Goal: Task Accomplishment & Management: Manage account settings

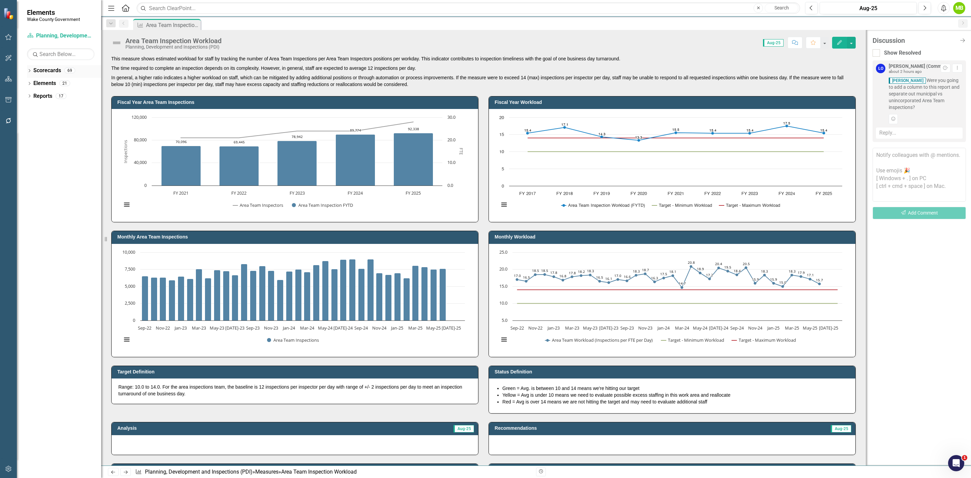
click at [27, 71] on icon "Dropdown" at bounding box center [29, 71] width 5 height 4
click at [25, 95] on icon "Dropdown" at bounding box center [22, 96] width 5 height 4
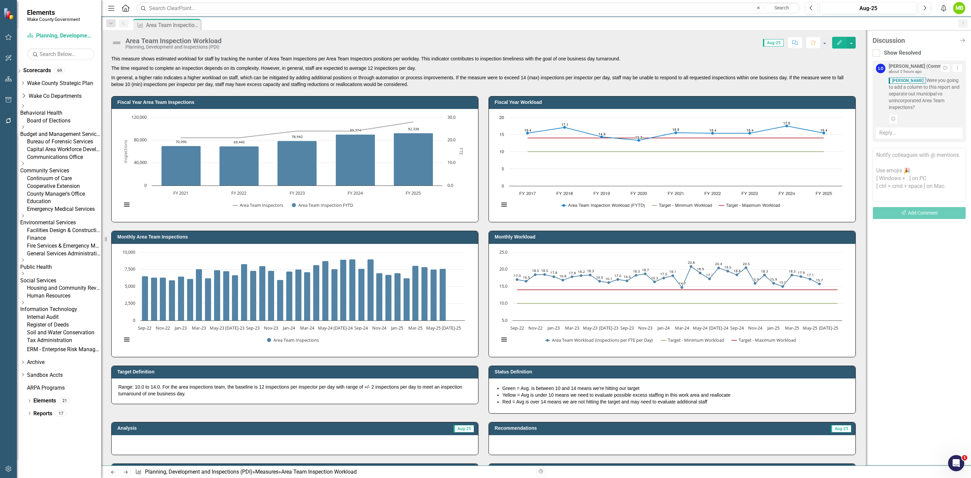
click at [25, 165] on icon "Dropdown" at bounding box center [22, 163] width 5 height 4
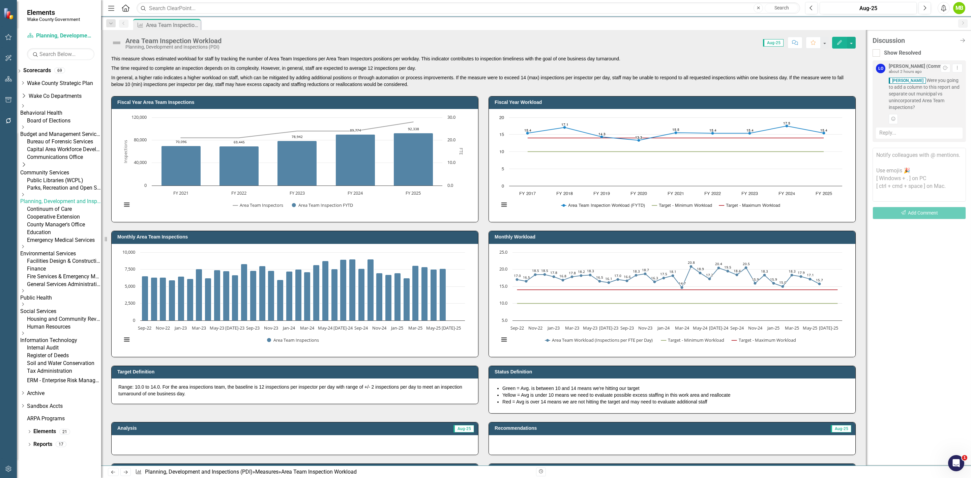
click at [25, 196] on icon "Dropdown" at bounding box center [22, 194] width 5 height 4
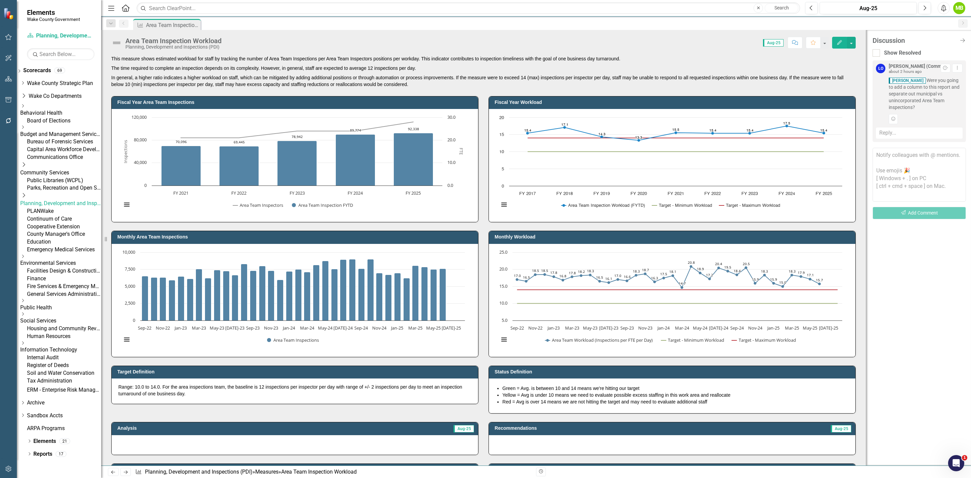
click at [59, 207] on link "Planning, Development and Inspections (PDI)" at bounding box center [60, 204] width 81 height 8
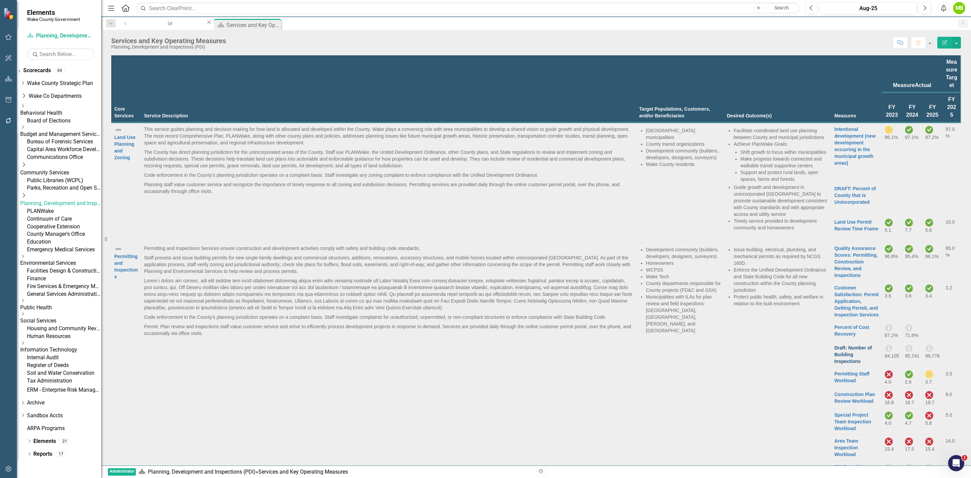
click at [834, 345] on link "Draft: Number of Building Inspections" at bounding box center [852, 354] width 37 height 19
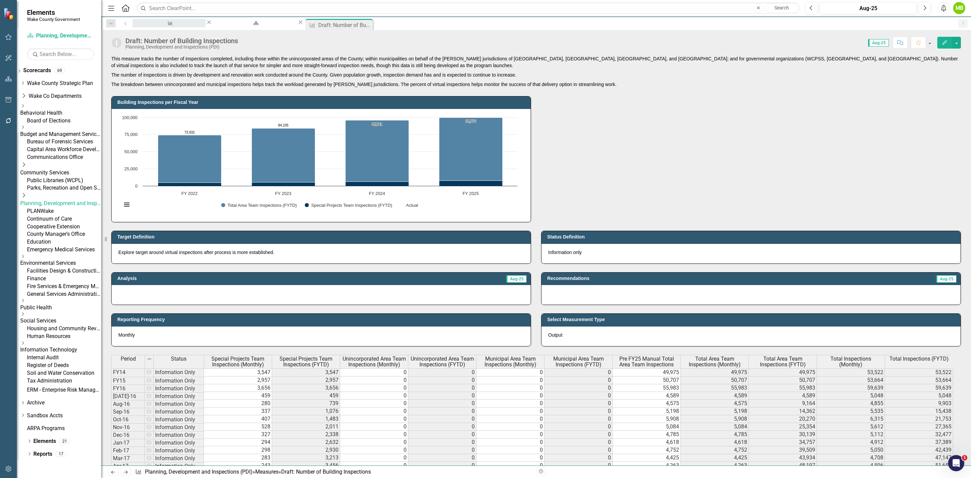
click at [172, 26] on div "Area Team Inspection Workload" at bounding box center [169, 29] width 61 height 8
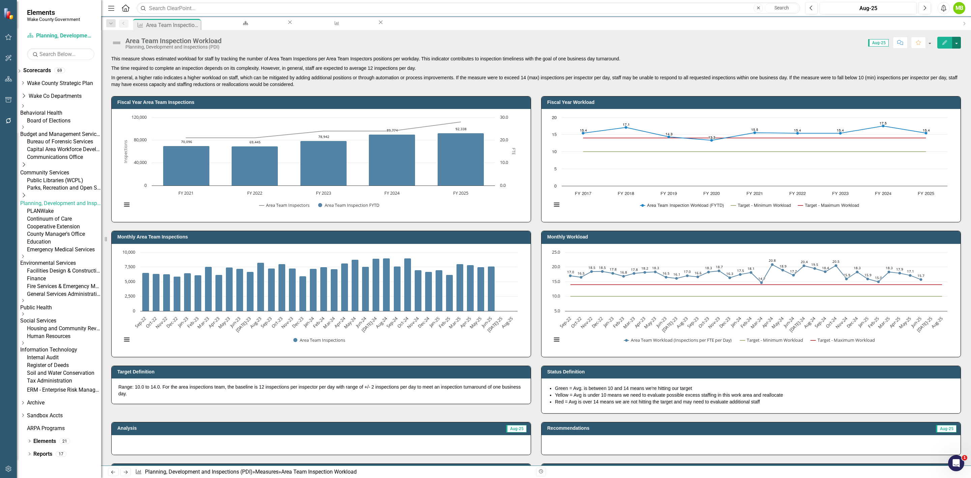
click at [956, 47] on button "button" at bounding box center [956, 43] width 9 height 12
click at [900, 45] on icon "Comment" at bounding box center [900, 42] width 6 height 5
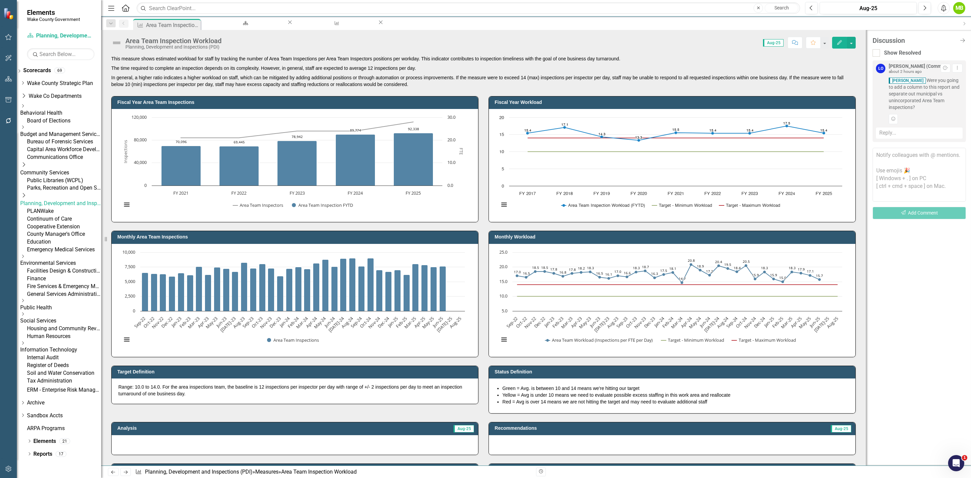
click at [904, 135] on div "Reply..." at bounding box center [919, 132] width 87 height 11
click at [906, 141] on textarea at bounding box center [919, 154] width 87 height 54
click at [135, 477] on span "[PERSON_NAME] (Community Services)" at bounding box center [67, 481] width 135 height 6
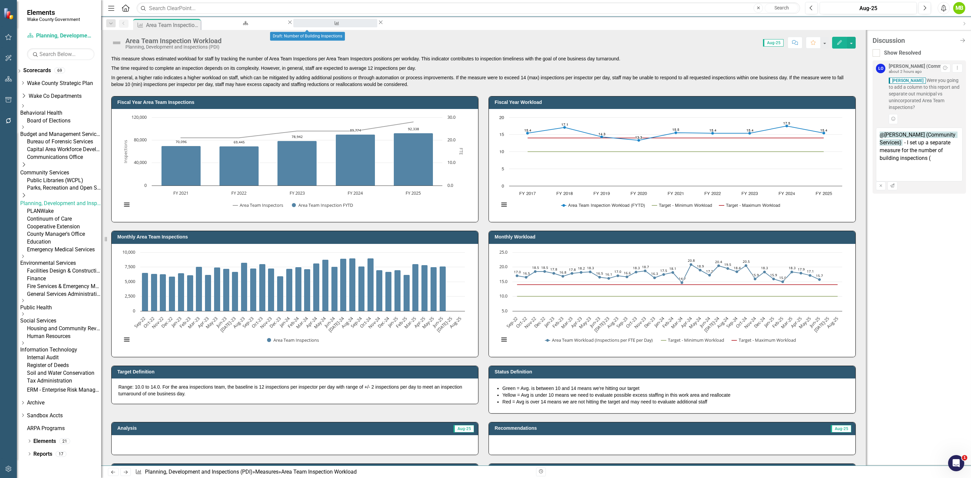
type textarea "@[PERSON_NAME] (Community Services) - I set up a separate measure for the numbe…"
drag, startPoint x: 291, startPoint y: 25, endPoint x: 269, endPoint y: 0, distance: 32.9
click at [299, 25] on div "Draft: Number of Building Inspections" at bounding box center [335, 29] width 72 height 8
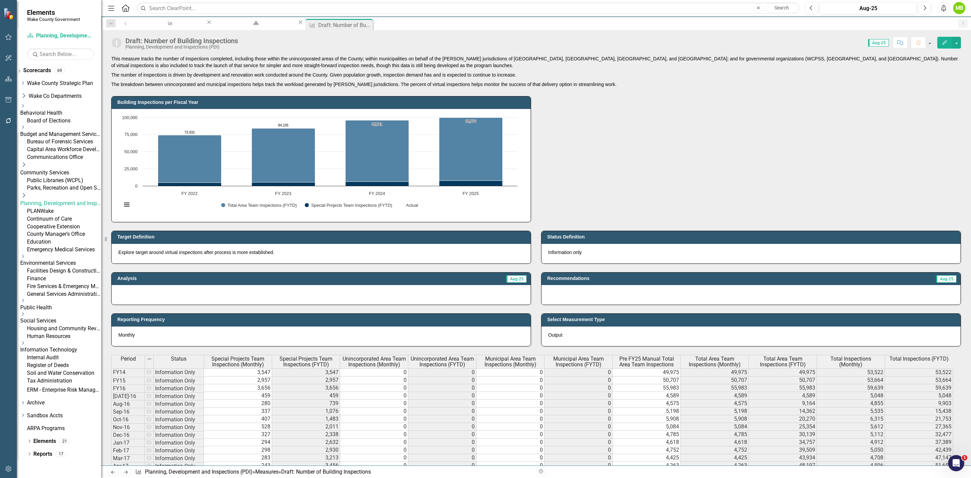
click at [329, 52] on div "Draft: Number of Building Inspections Planning, Development and Inspections (PD…" at bounding box center [536, 247] width 870 height 435
click at [155, 25] on div "Area Team Inspection Workload" at bounding box center [169, 29] width 61 height 8
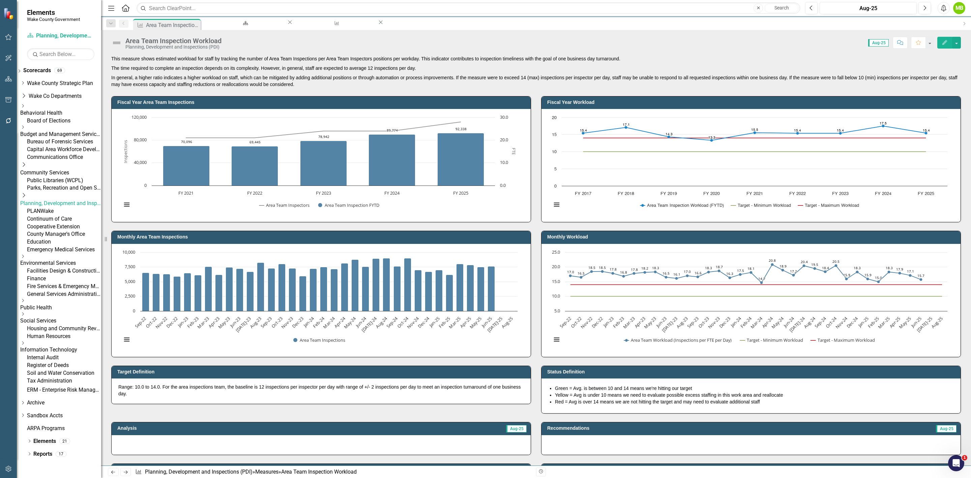
click at [897, 40] on icon "Comment" at bounding box center [900, 42] width 6 height 5
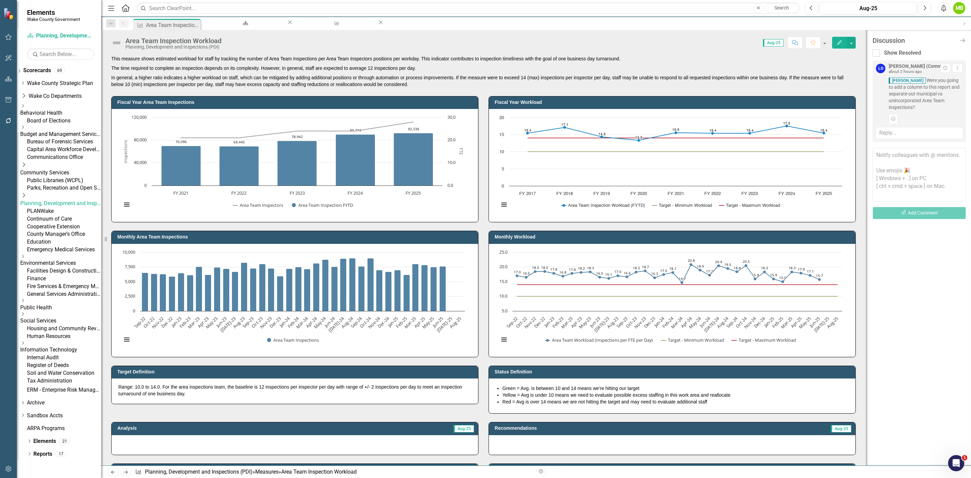
click at [924, 133] on div "Reply..." at bounding box center [919, 132] width 87 height 11
click at [931, 147] on textarea at bounding box center [919, 154] width 87 height 54
click at [925, 477] on li "[PERSON_NAME] (Community Services)" at bounding box center [485, 482] width 971 height 8
paste textarea "[URL][DOMAIN_NAME]"
click at [911, 161] on textarea "@[PERSON_NAME] (Community Services) - I set up a separate measure for number of…" at bounding box center [919, 154] width 87 height 54
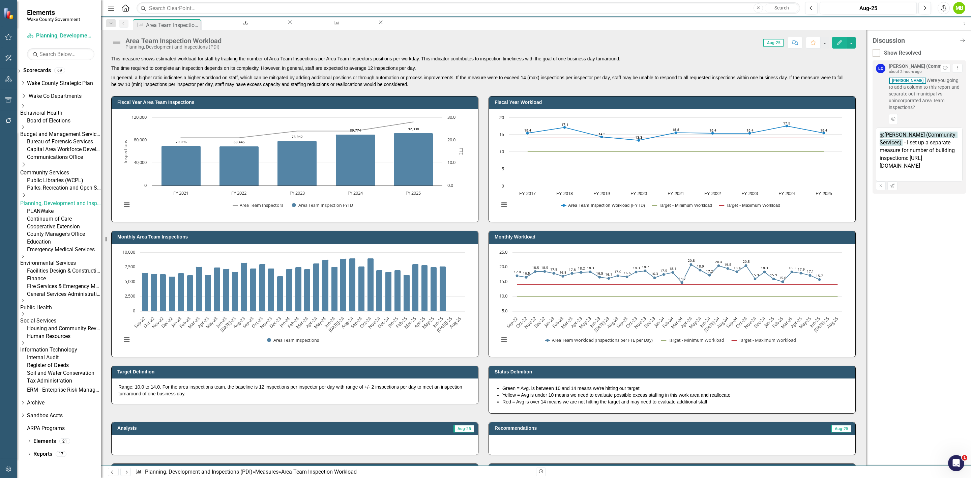
click at [906, 163] on textarea "@[PERSON_NAME] (Community Services) - I set up a separate measure for number of…" at bounding box center [919, 154] width 87 height 54
type textarea "@[PERSON_NAME] (Community Services) - I set up a separate measure for number of…"
click at [897, 188] on button "Send" at bounding box center [892, 185] width 10 height 9
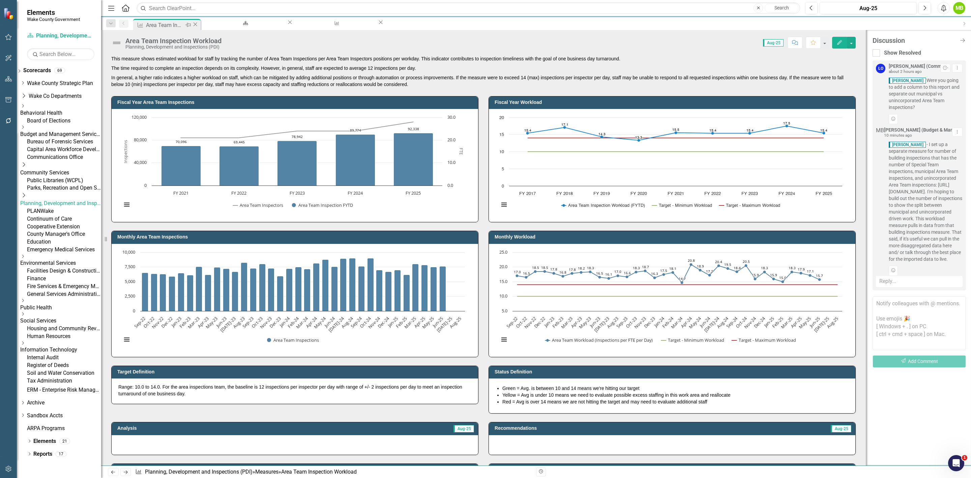
click at [193, 23] on icon "Close" at bounding box center [195, 24] width 7 height 5
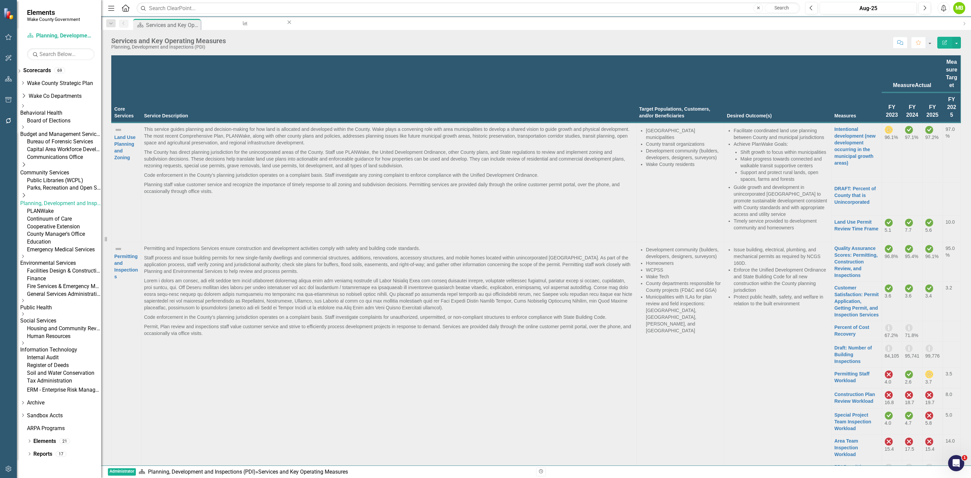
scroll to position [88, 0]
click at [834, 324] on link "Percent of Cost Recovery" at bounding box center [851, 330] width 35 height 12
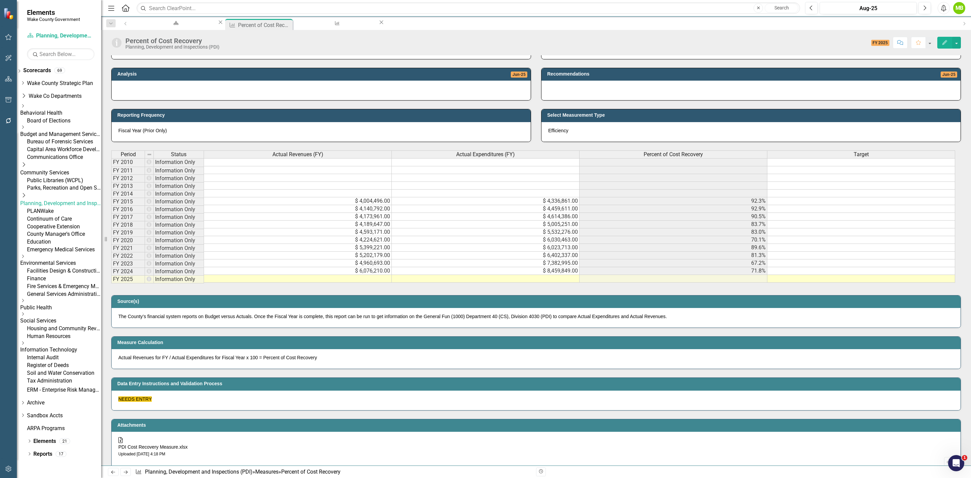
scroll to position [101, 0]
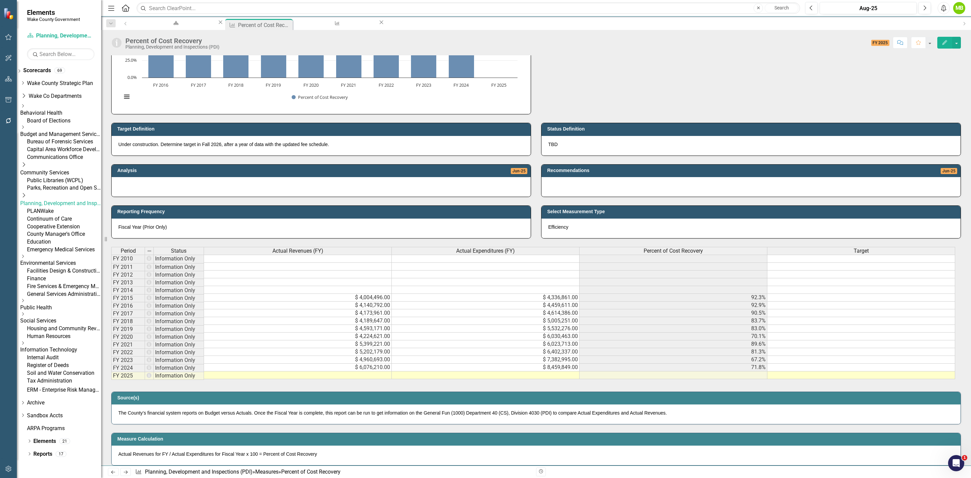
click at [342, 377] on td at bounding box center [298, 375] width 188 height 8
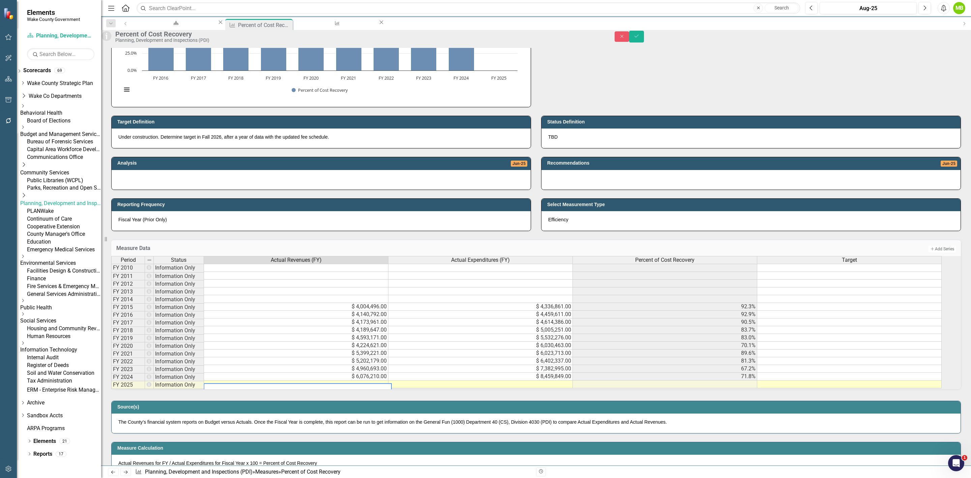
paste textarea "5,889,775.85"
click at [415, 389] on div "Period Status Actual Revenues (FY) Actual Expenditures (FY) Percent of Cost Rec…" at bounding box center [535, 322] width 849 height 133
click at [366, 391] on textarea "5,889,775.85" at bounding box center [296, 387] width 185 height 8
click at [353, 391] on textarea "5,889,775.85" at bounding box center [296, 387] width 185 height 8
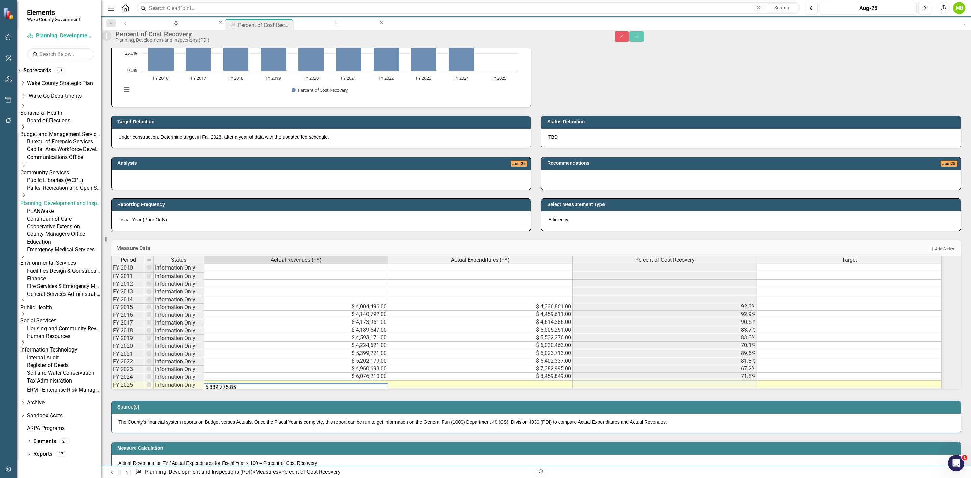
paste textarea "5889775.85"
click at [406, 389] on div "Period Status Actual Revenues (FY) Actual Expenditures (FY) Percent of Cost Rec…" at bounding box center [535, 322] width 849 height 133
click at [370, 391] on textarea "5,889,775.85 5889775.85" at bounding box center [296, 387] width 185 height 8
paste textarea "5889775.85"
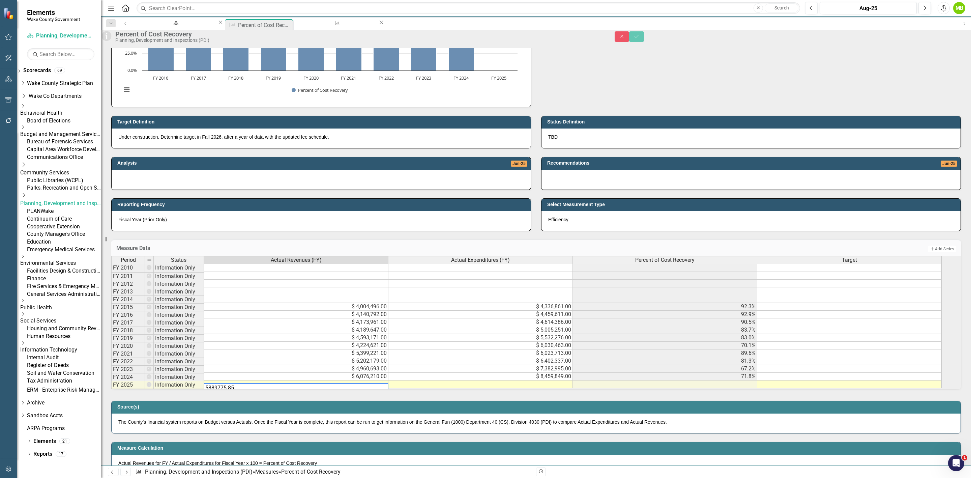
click at [449, 389] on div "Period Status Actual Revenues (FY) Actual Expenditures (FY) Percent of Cost Rec…" at bounding box center [535, 322] width 849 height 133
type textarea "5"
paste textarea "5889775.85"
type textarea "5889775.85"
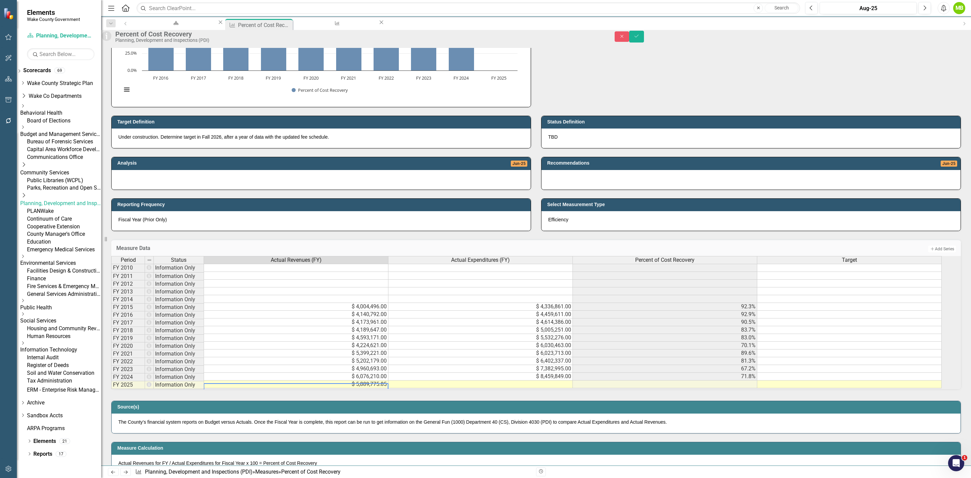
click at [566, 388] on td at bounding box center [480, 384] width 184 height 8
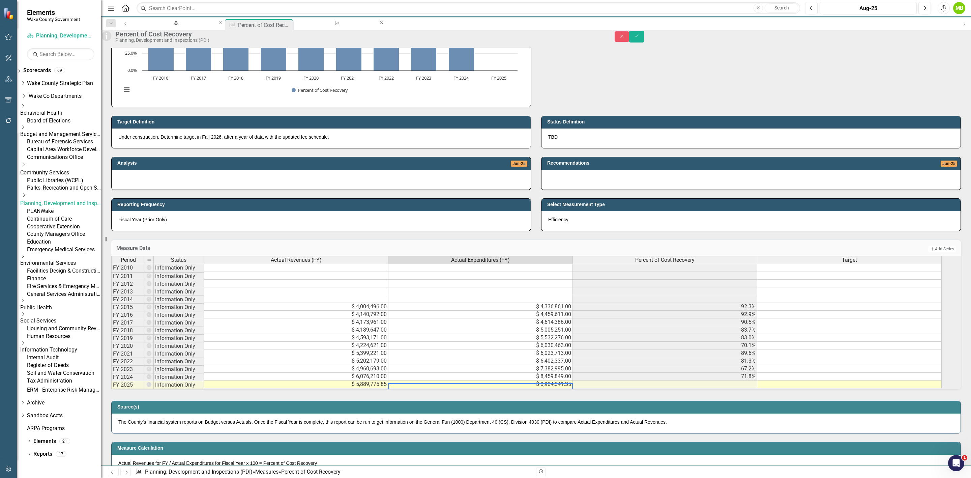
click at [561, 389] on div "Period Status Actual Revenues (FY) Actual Expenditures (FY) Percent of Cost Rec…" at bounding box center [535, 322] width 849 height 133
click at [639, 38] on icon "Save" at bounding box center [636, 36] width 6 height 5
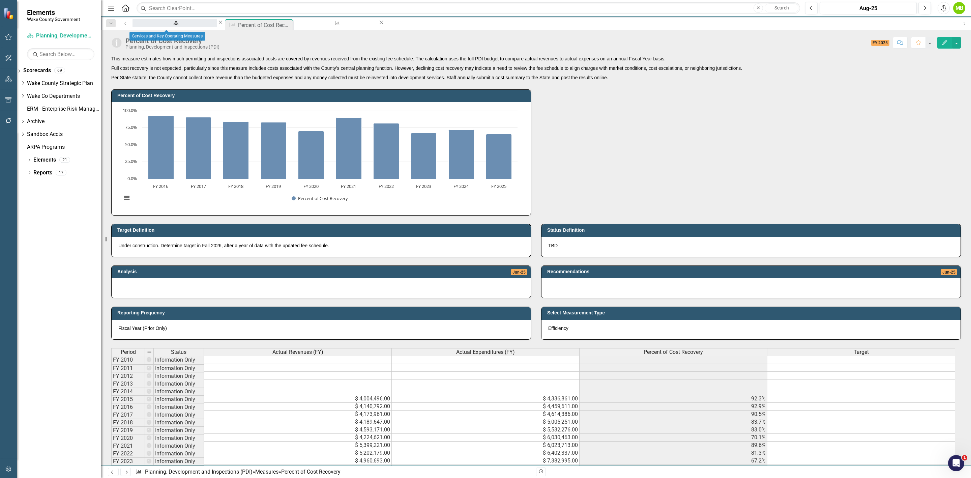
click at [173, 25] on div "Services and Key Operating Measures" at bounding box center [175, 29] width 72 height 8
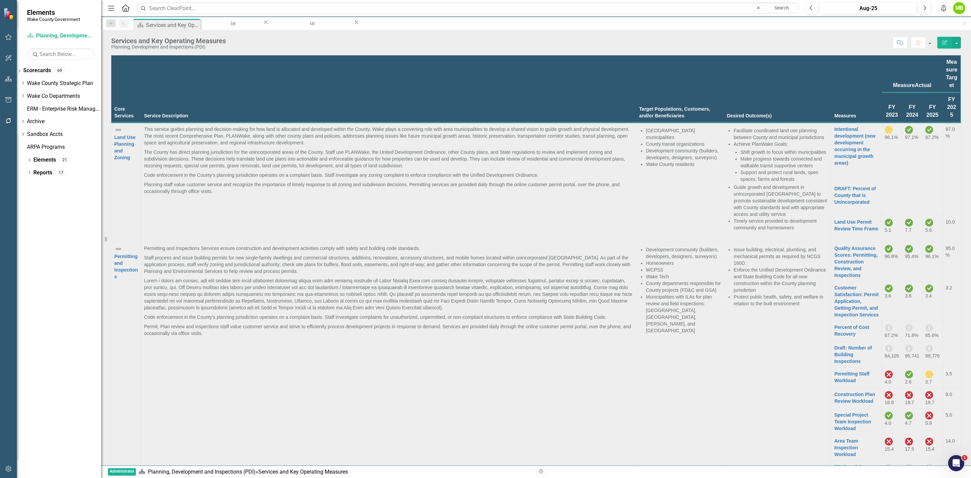
scroll to position [88, 0]
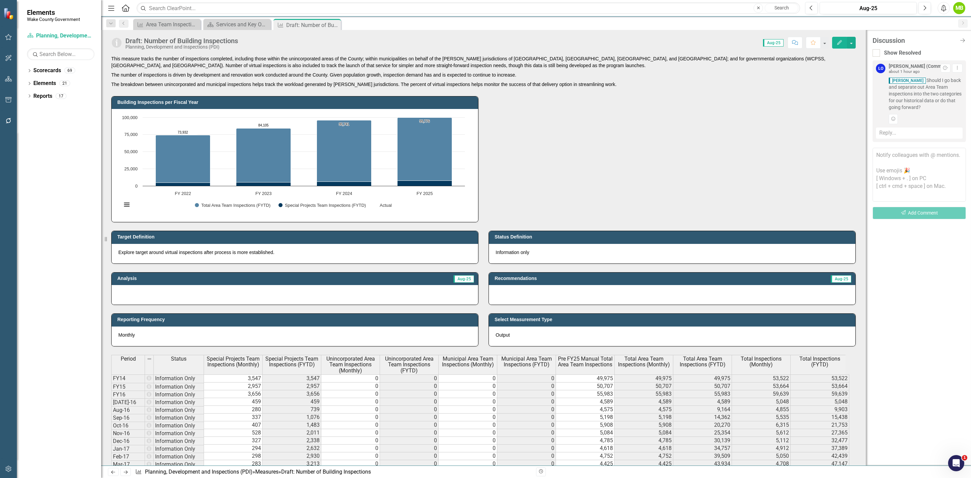
click at [897, 135] on div "Reply..." at bounding box center [919, 132] width 87 height 11
click at [897, 135] on textarea at bounding box center [919, 154] width 87 height 54
click at [921, 477] on li "[PERSON_NAME] (Community Services)" at bounding box center [485, 482] width 971 height 8
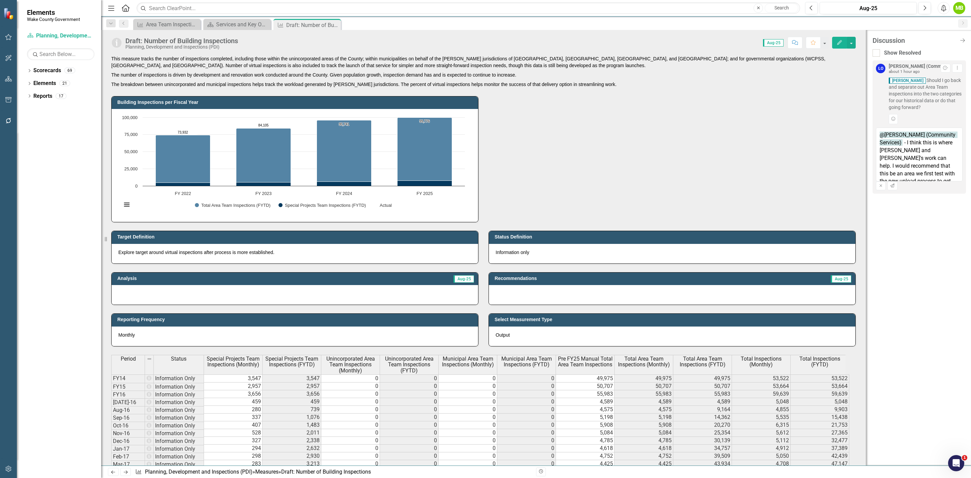
scroll to position [4, 0]
drag, startPoint x: 924, startPoint y: 162, endPoint x: 934, endPoint y: 166, distance: 10.3
click at [934, 166] on textarea "@[PERSON_NAME] (Community Services) - I think this is where [PERSON_NAME] and […" at bounding box center [919, 154] width 87 height 54
type textarea "@[PERSON_NAME] (Community Services) - I think this is where [PERSON_NAME] and […"
click at [897, 190] on button "Send" at bounding box center [892, 185] width 10 height 9
